Goal: Find specific page/section: Find specific page/section

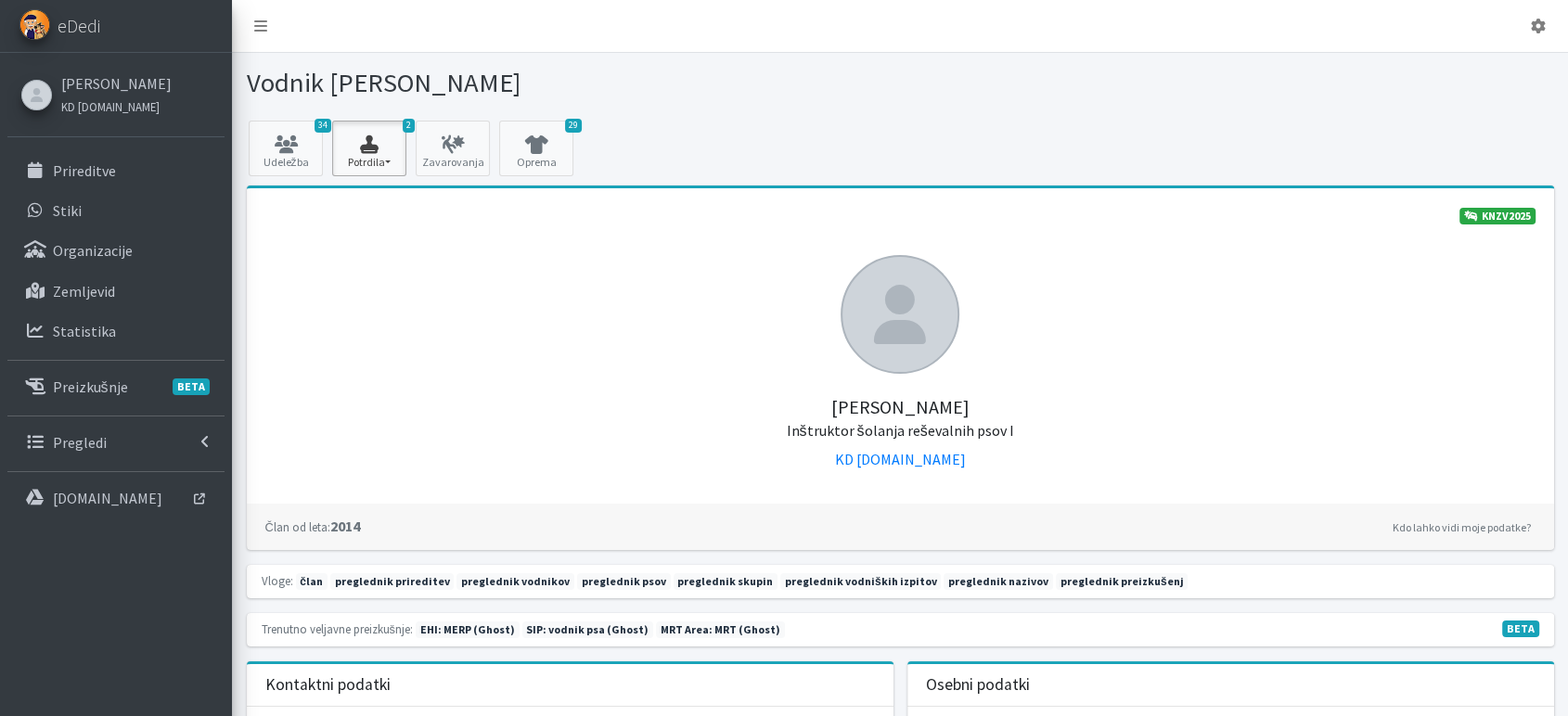
click at [355, 152] on icon "button" at bounding box center [370, 144] width 63 height 19
click at [398, 233] on link "SIP 2025 2/2" at bounding box center [406, 231] width 146 height 30
click at [524, 146] on icon at bounding box center [536, 144] width 63 height 19
click at [300, 151] on icon at bounding box center [286, 144] width 63 height 19
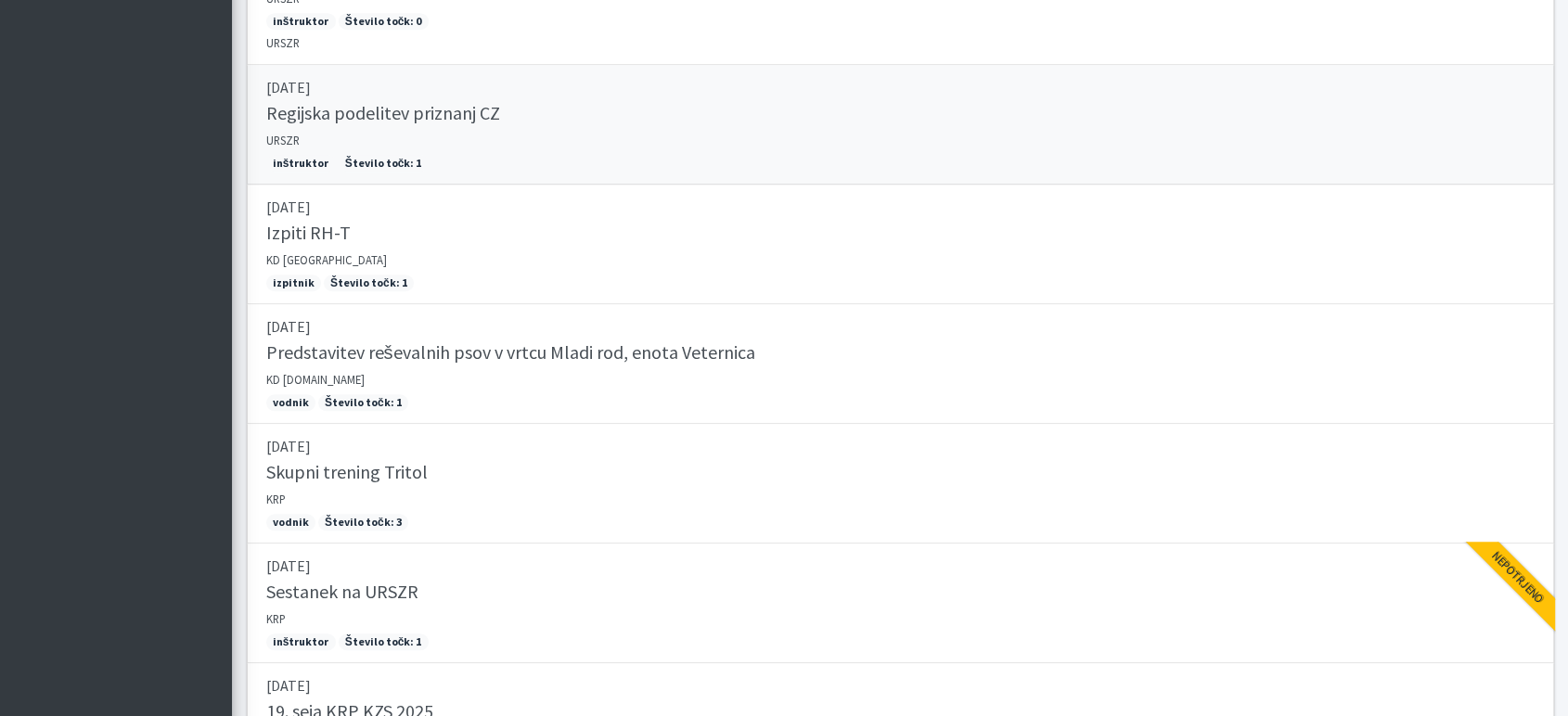
scroll to position [1236, 0]
